Goal: Task Accomplishment & Management: Use online tool/utility

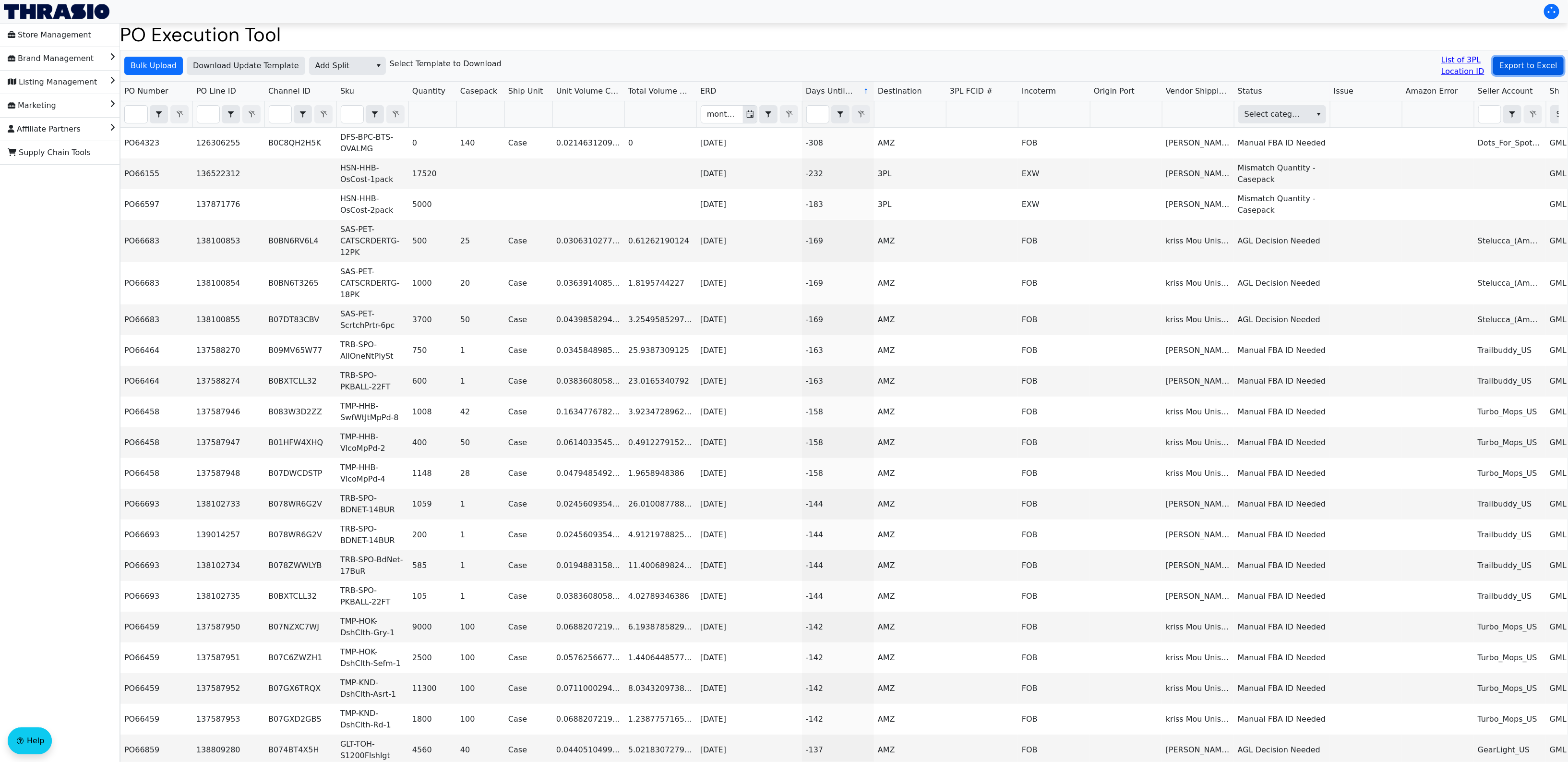
click at [1516, 64] on span "Export to Excel" at bounding box center [1528, 65] width 58 height 11
click at [341, 64] on span "Add Split" at bounding box center [340, 65] width 50 height 11
click at [351, 141] on span "Add Carrier" at bounding box center [335, 144] width 44 height 11
click at [671, 65] on div "Bulk Upload Download Update Template Add Carrier Select Template to Download Li…" at bounding box center [839, 65] width 1438 height 31
click at [360, 69] on span "Add Carrier" at bounding box center [340, 66] width 62 height 18
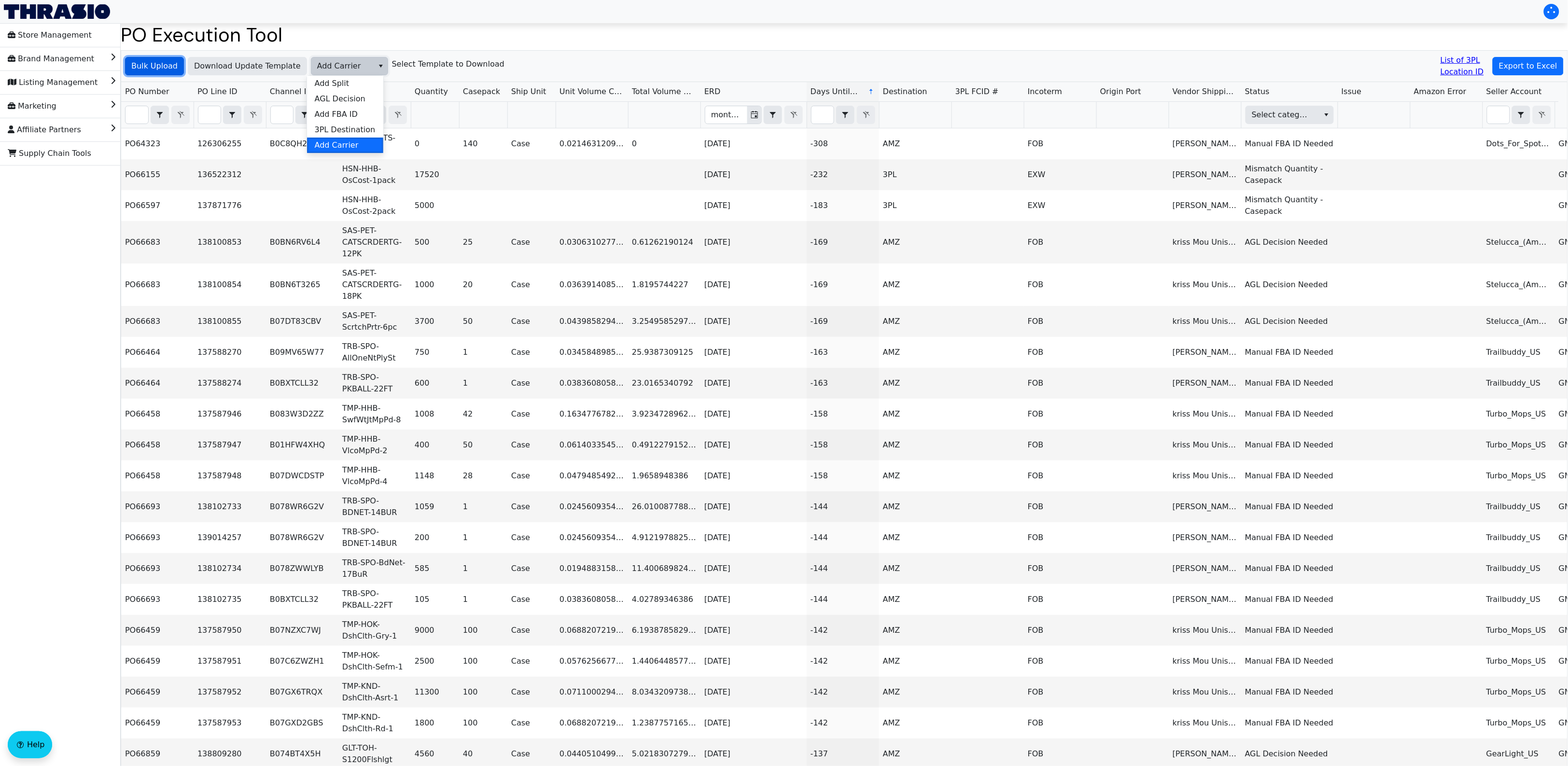
click at [165, 67] on span "Bulk Upload" at bounding box center [154, 66] width 46 height 12
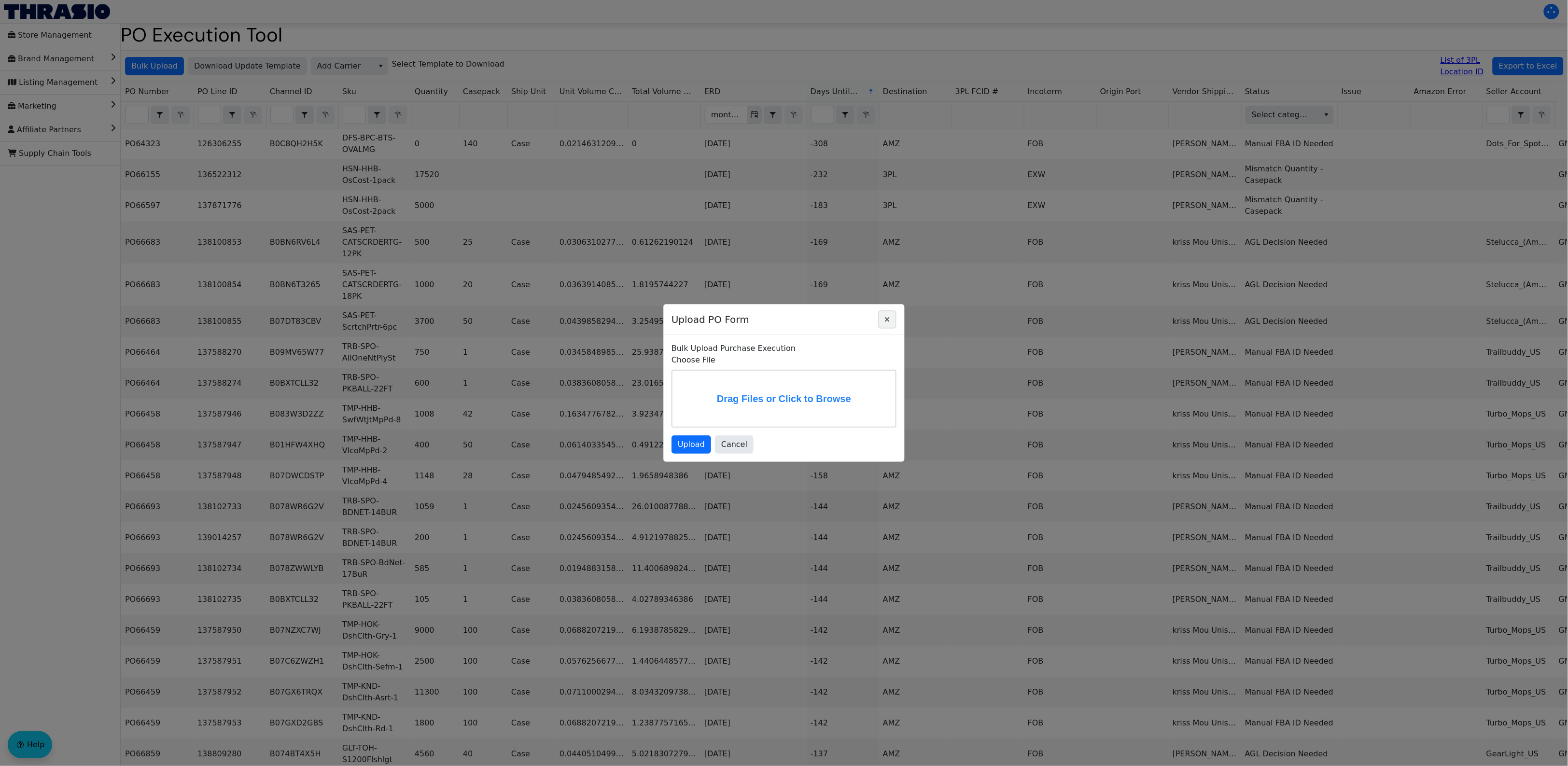
click at [882, 316] on icon "Close" at bounding box center [886, 319] width 12 height 8
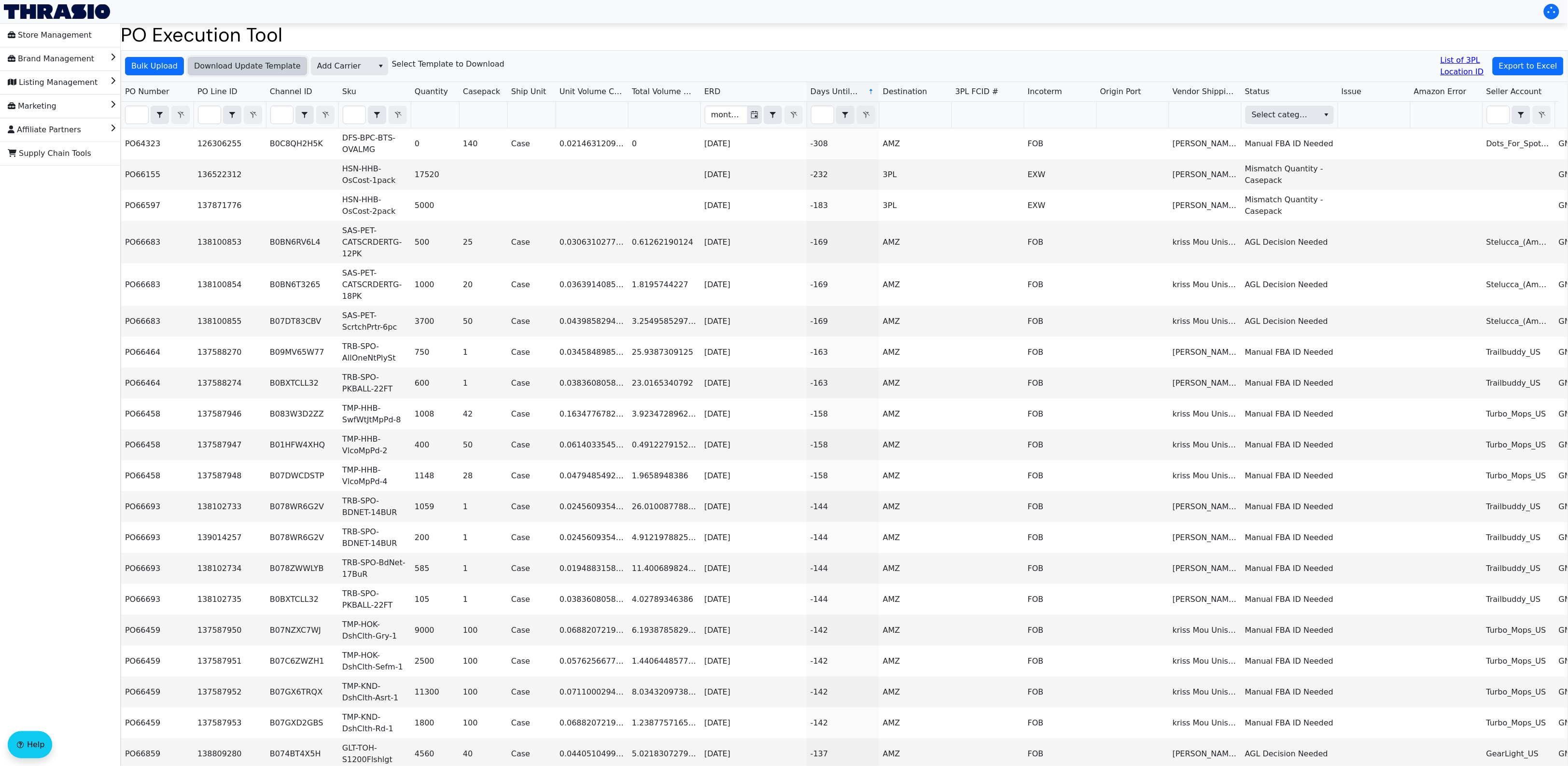
click at [215, 61] on span "Download Update Template" at bounding box center [247, 66] width 106 height 12
click at [143, 63] on span "Bulk Upload" at bounding box center [154, 66] width 46 height 12
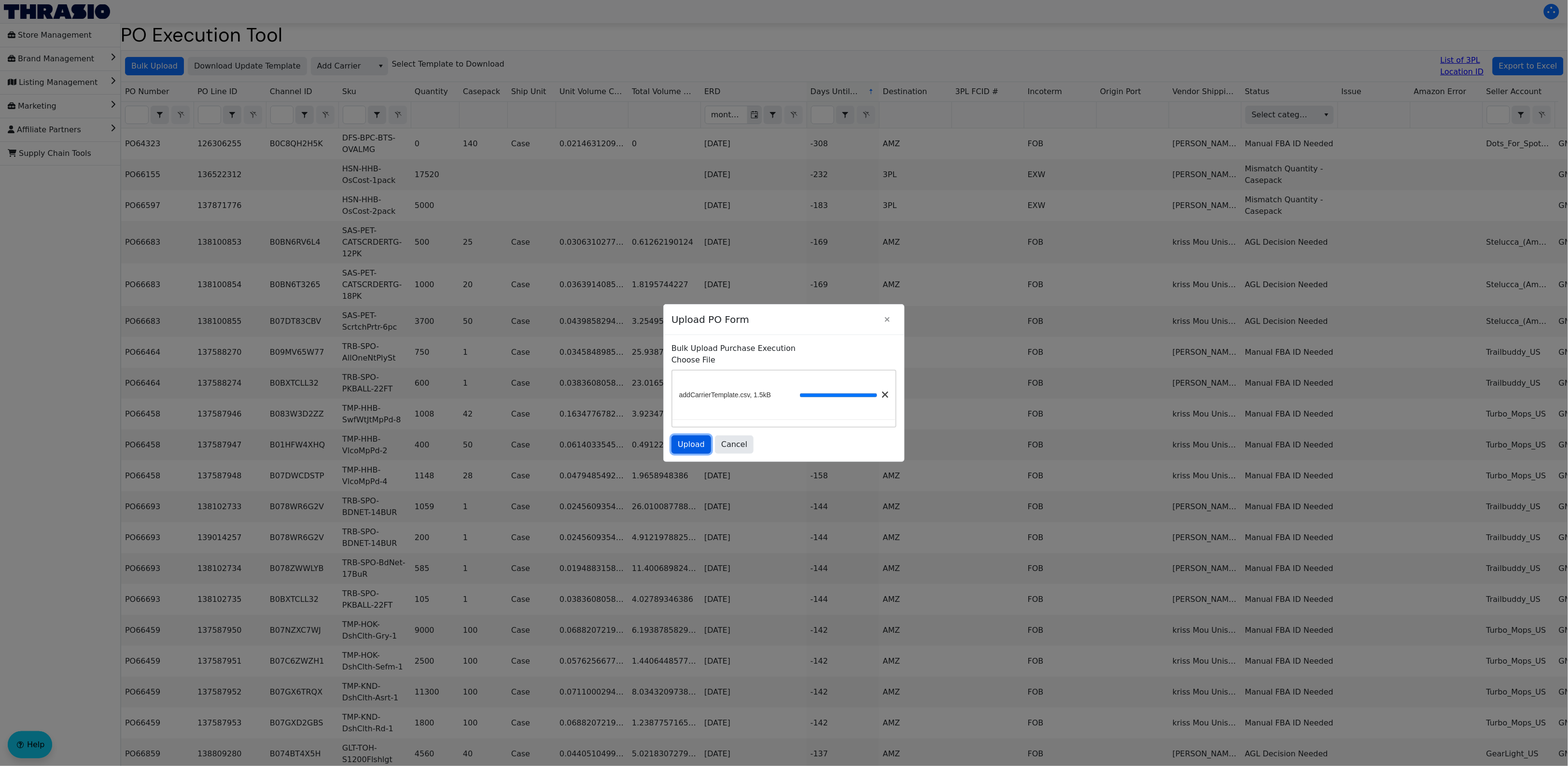
click at [706, 445] on button "Upload" at bounding box center [690, 444] width 40 height 19
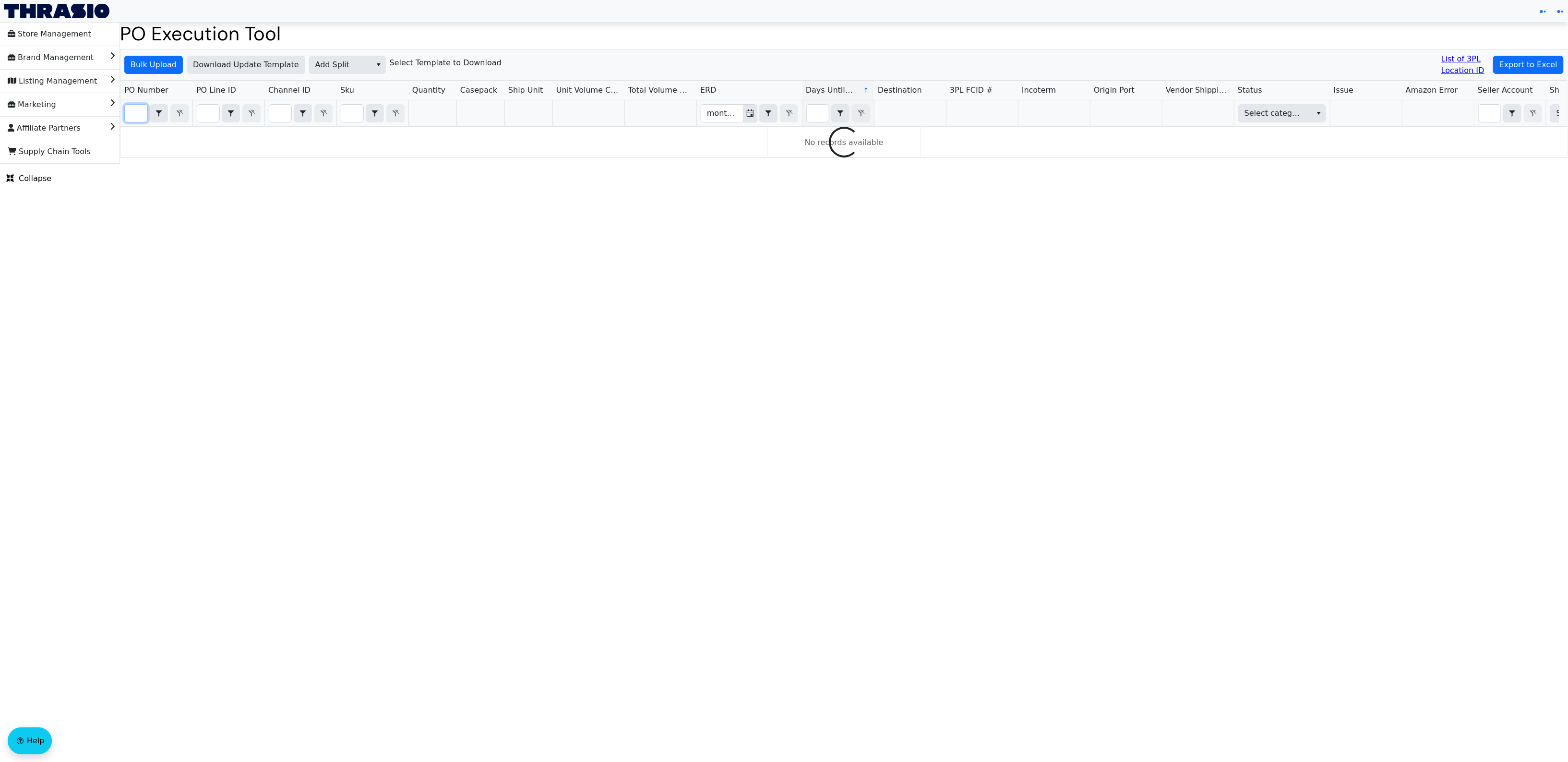
click at [136, 110] on input "Filter" at bounding box center [137, 114] width 23 height 18
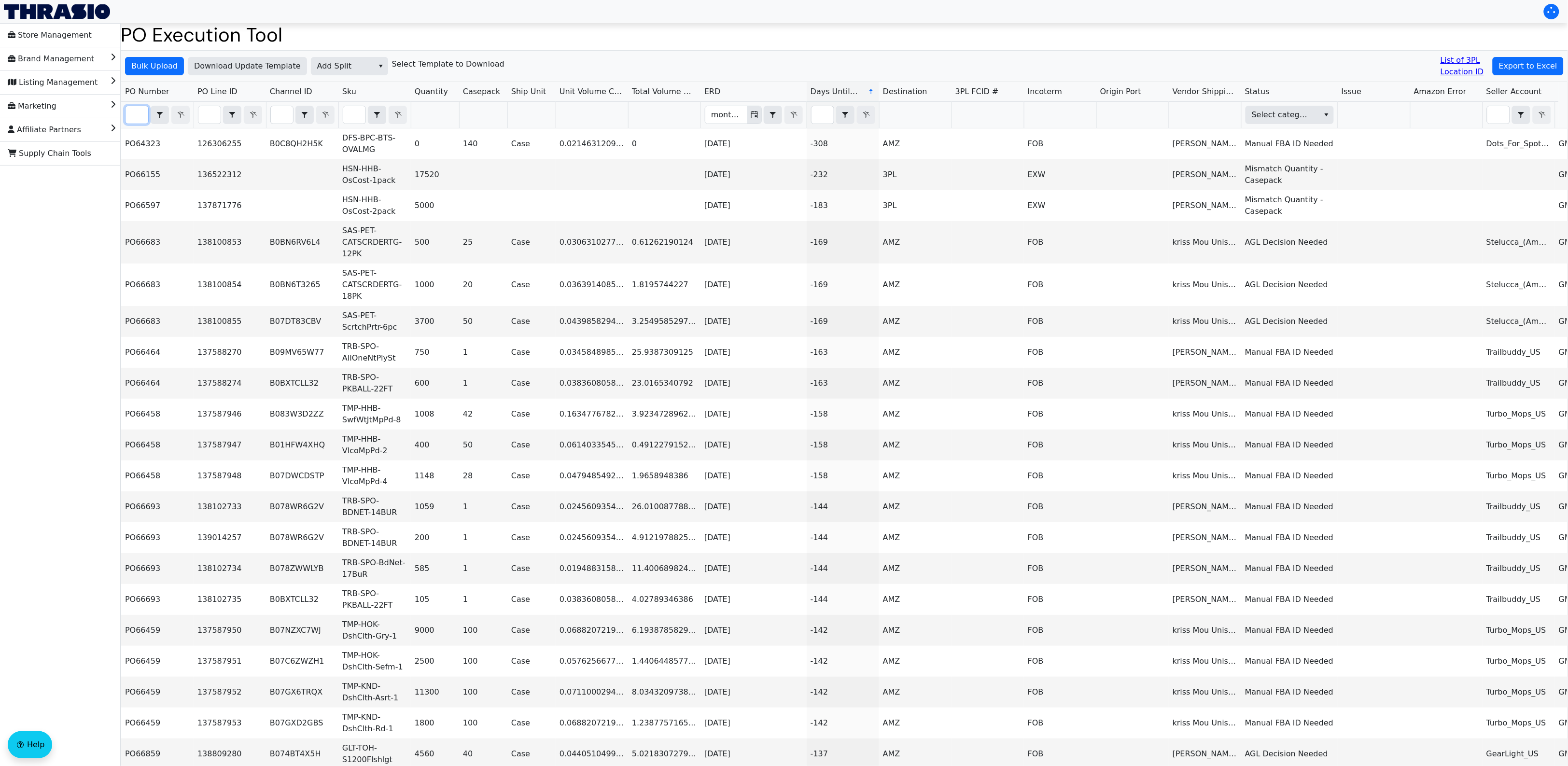
click at [133, 117] on input "Filter" at bounding box center [137, 115] width 23 height 18
paste input "PO67063"
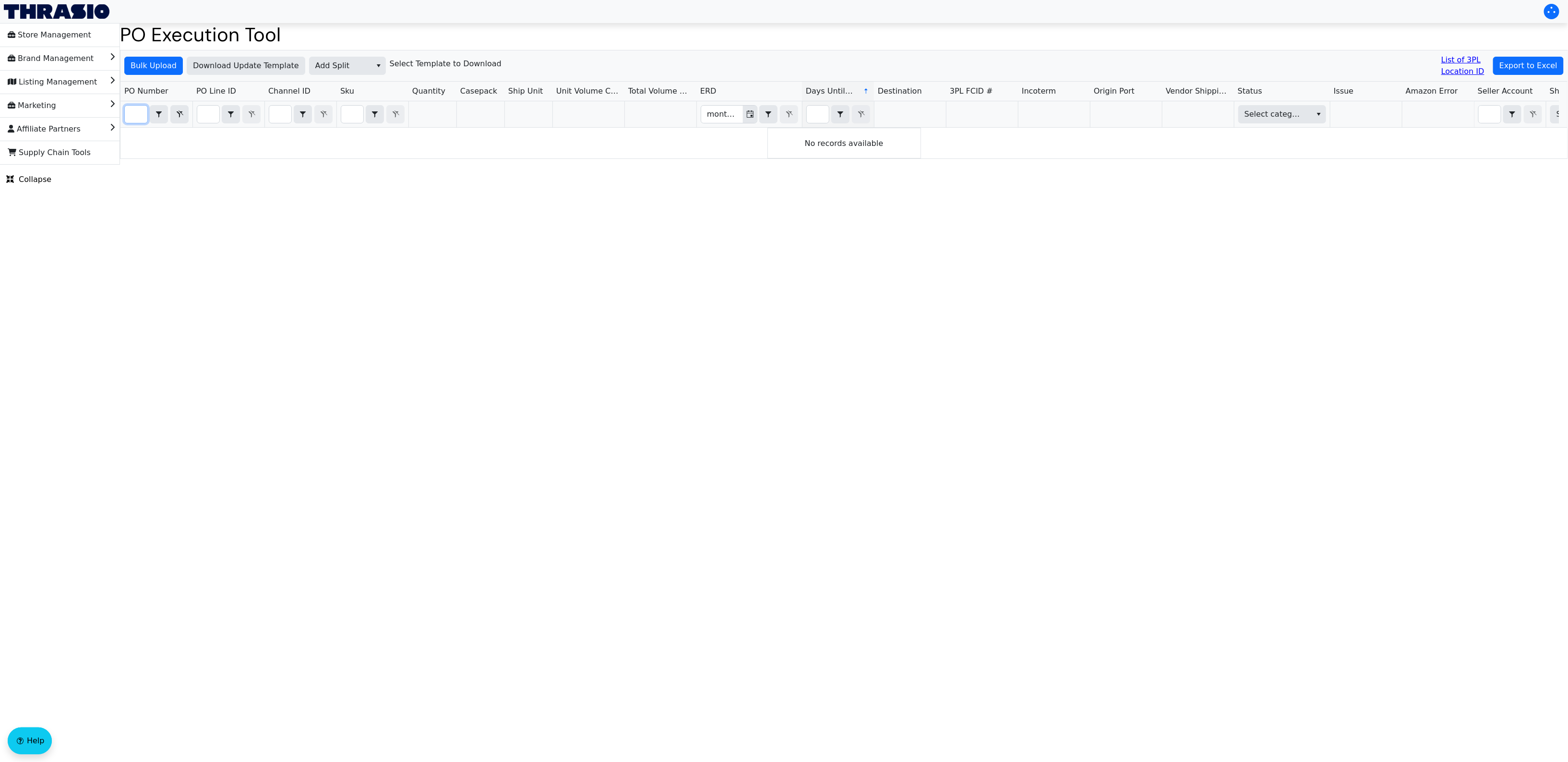
type input "PO67063"
click at [563, 165] on html "Store Management Brand Management Listing Management Marketing Affiliate Partne…" at bounding box center [784, 82] width 1568 height 165
